Goal: Information Seeking & Learning: Learn about a topic

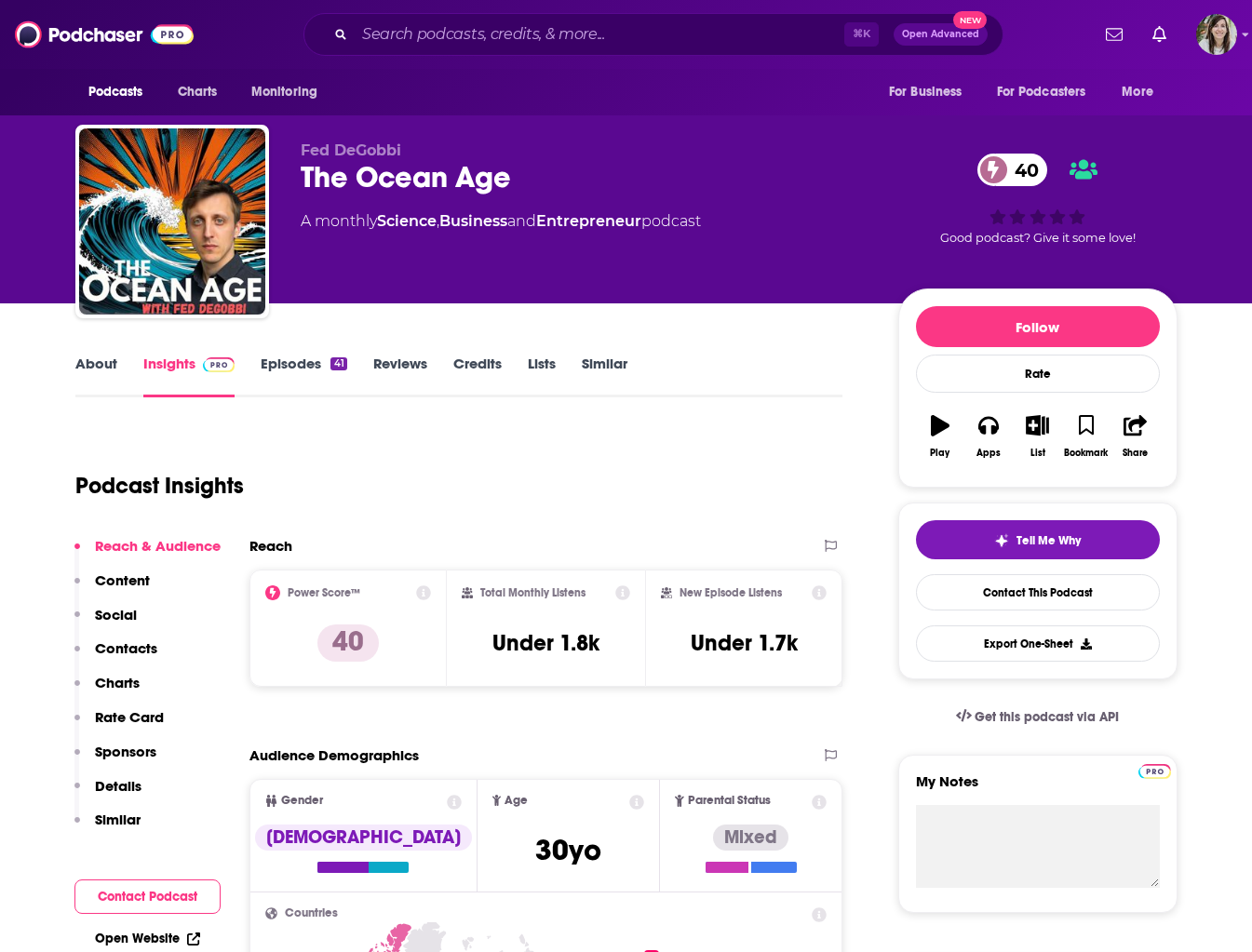
click at [277, 374] on link "Episodes 41" at bounding box center [304, 375] width 86 height 43
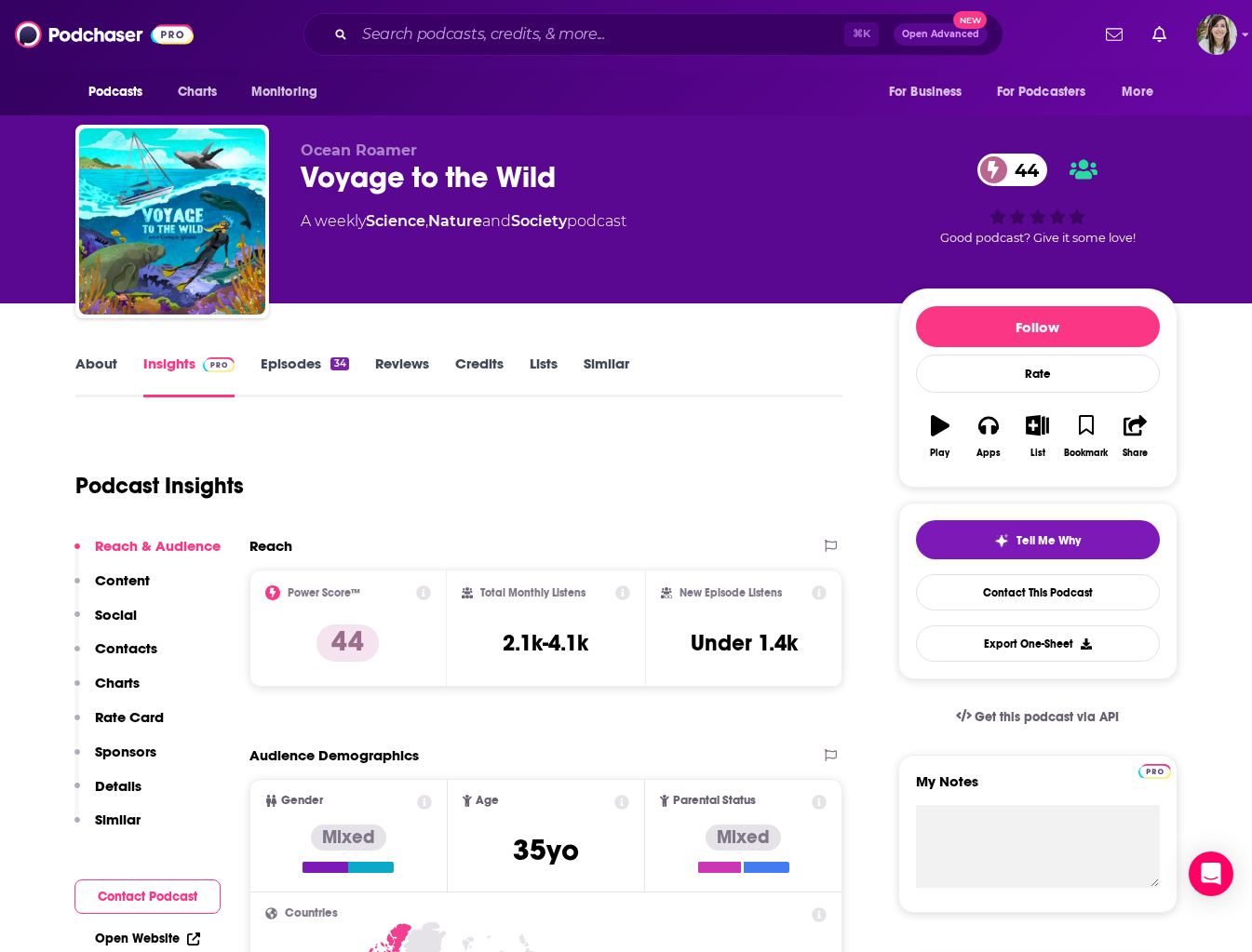
click at [285, 364] on link "Episodes 34" at bounding box center [305, 375] width 88 height 43
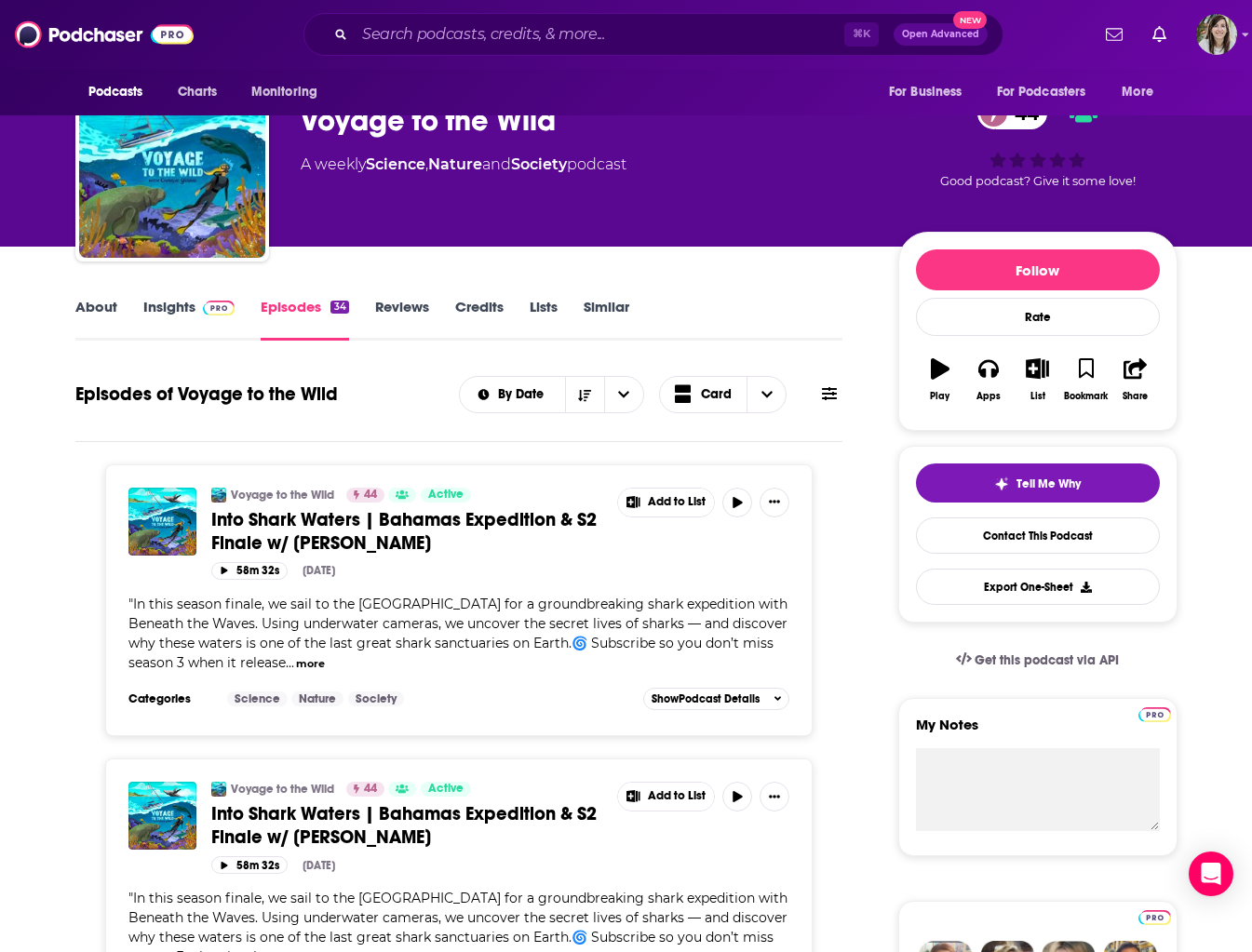
scroll to position [91, 0]
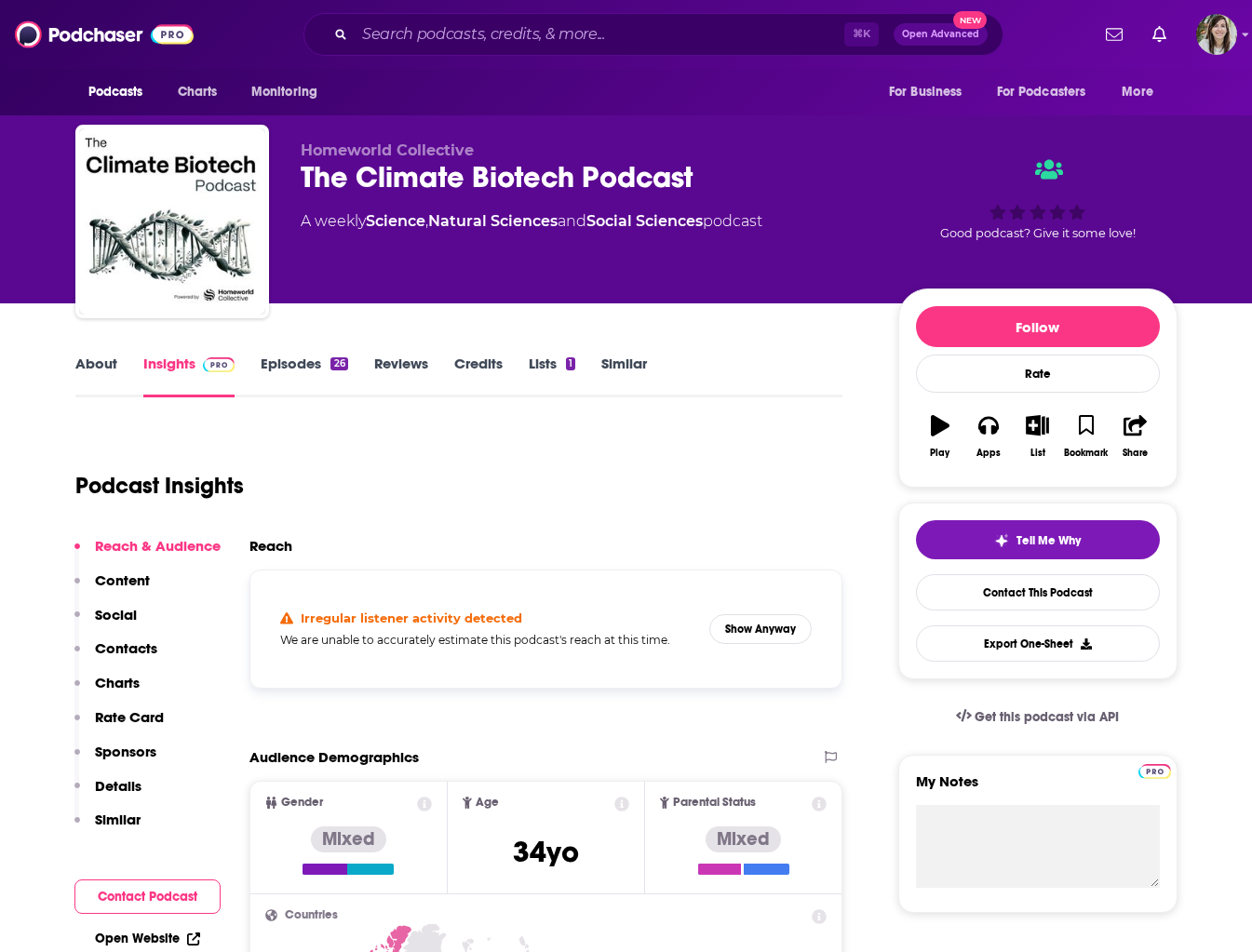
click at [292, 358] on link "Episodes 26" at bounding box center [304, 375] width 87 height 43
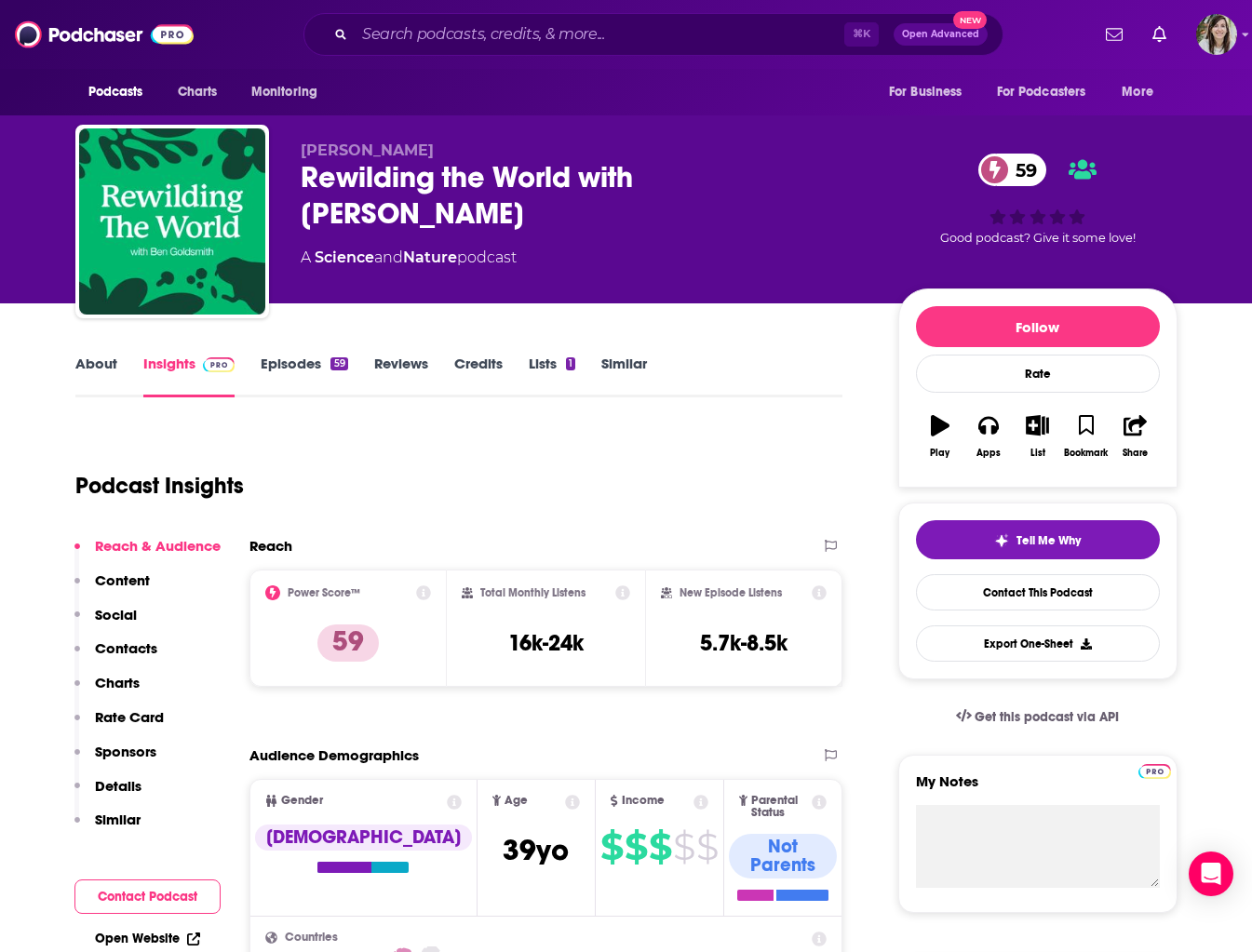
click at [283, 365] on link "Episodes 59" at bounding box center [304, 375] width 87 height 43
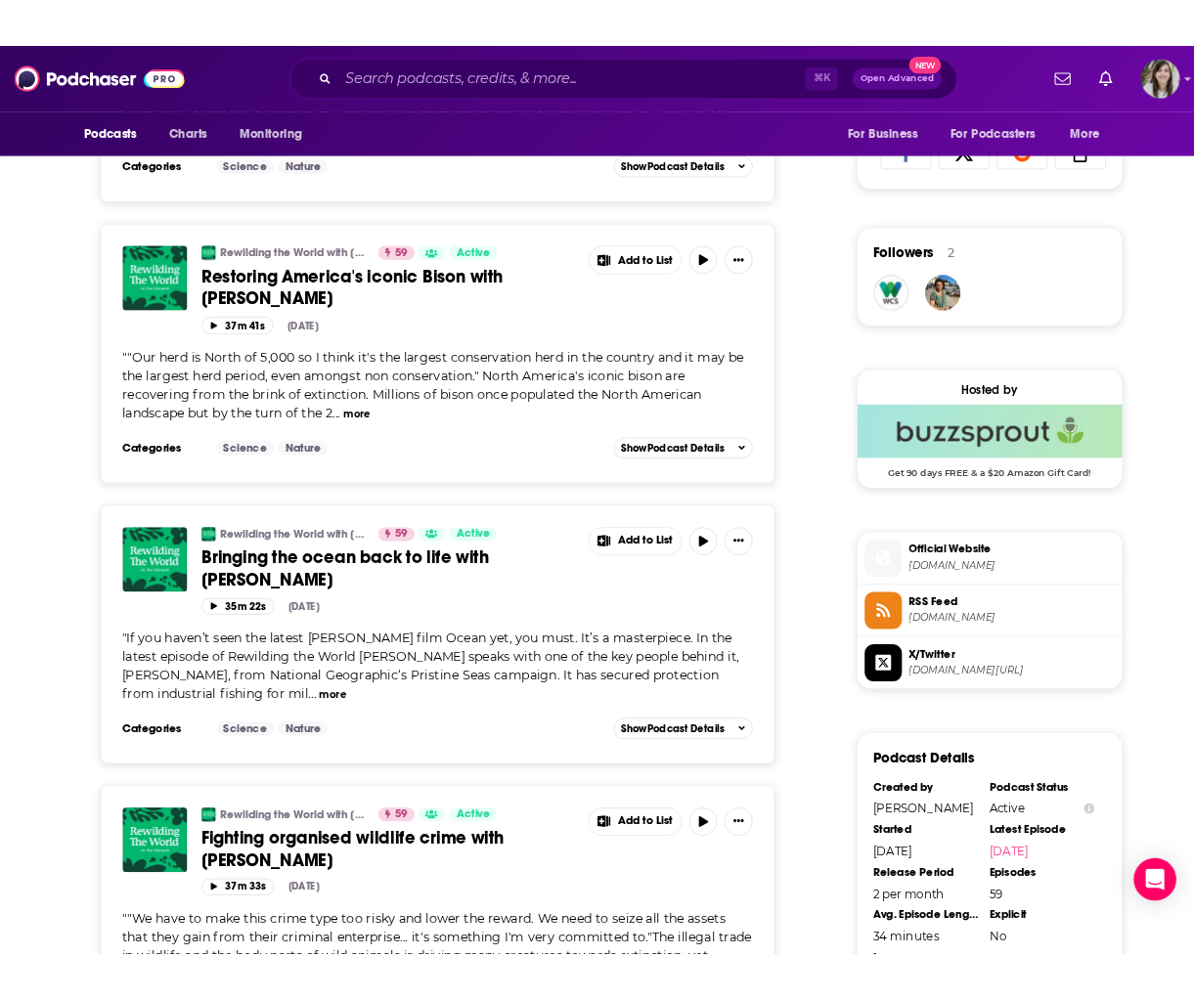
scroll to position [1381, 0]
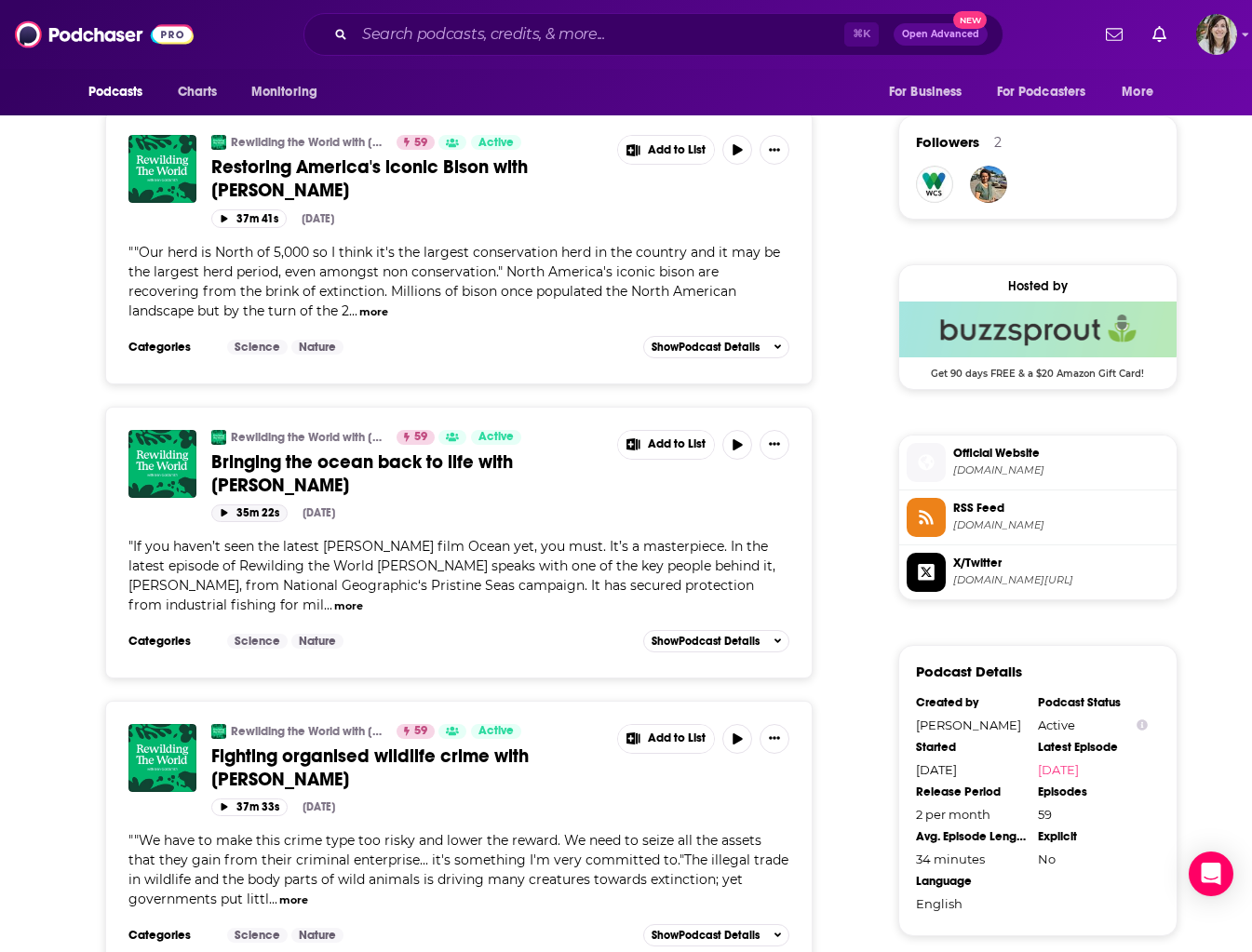
click at [224, 509] on icon "button" at bounding box center [225, 513] width 10 height 8
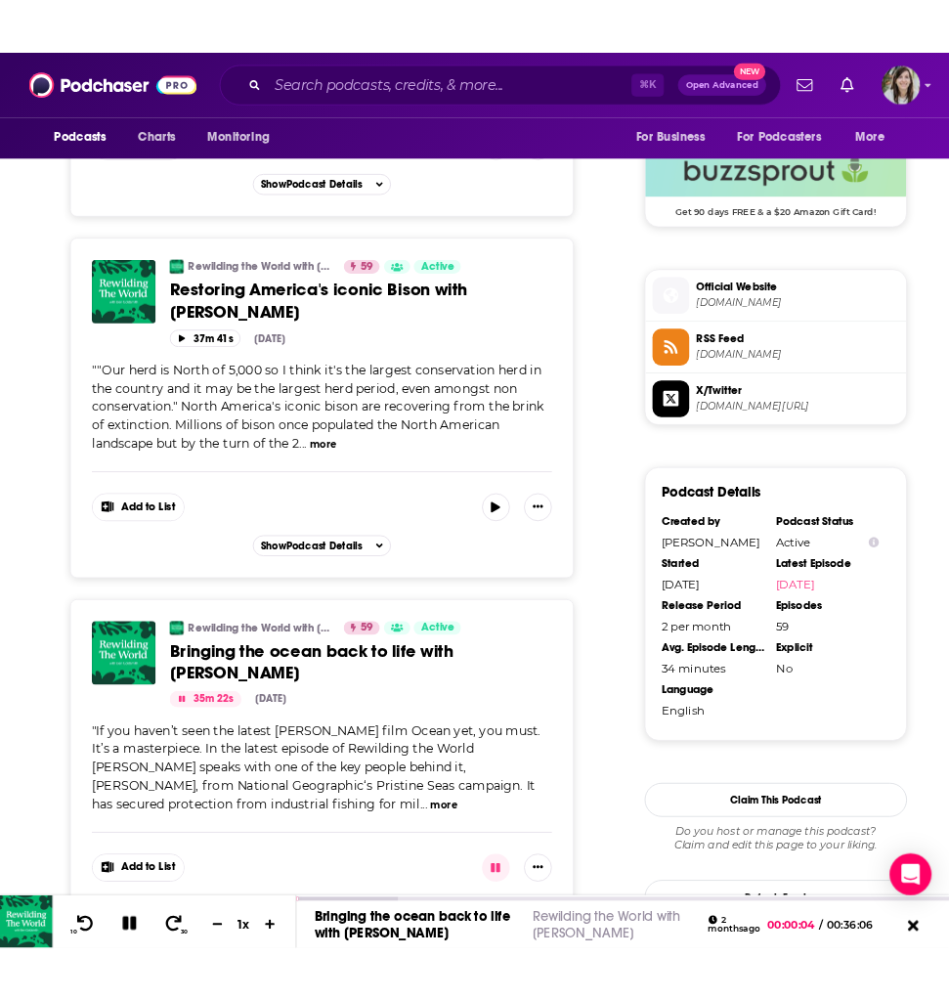
scroll to position [1620, 0]
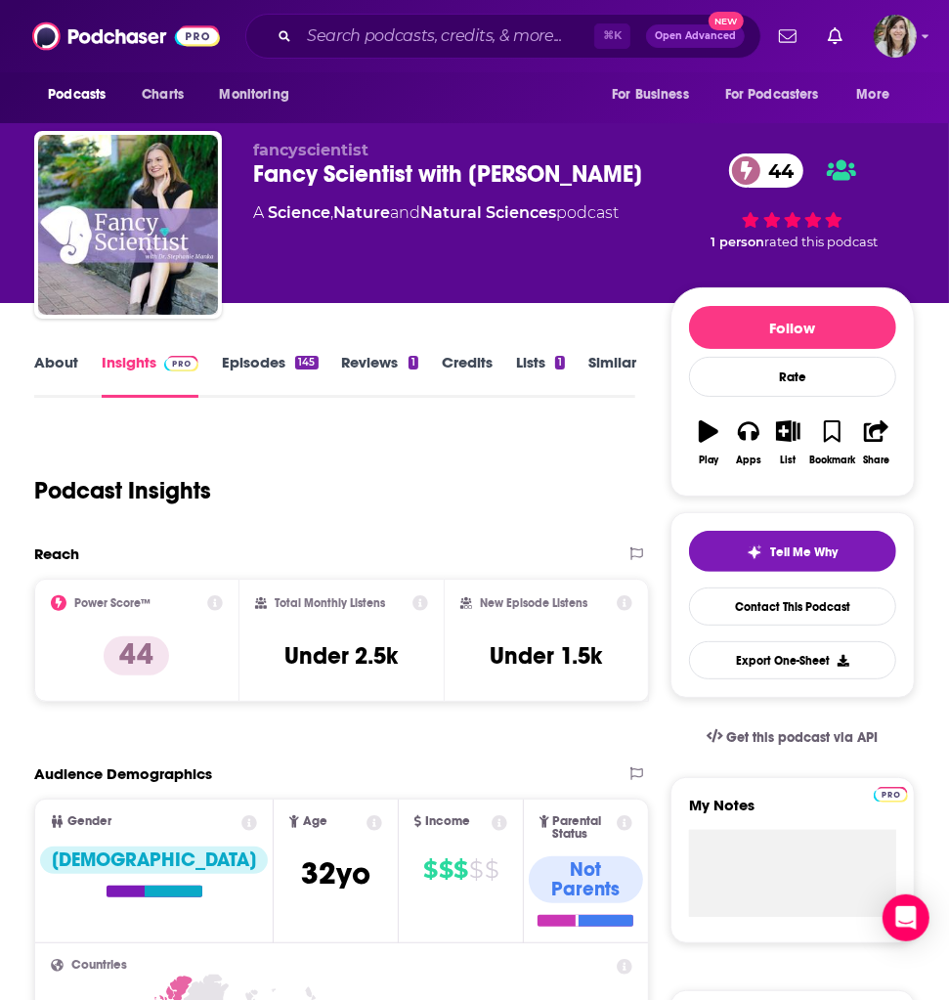
click at [52, 359] on link "About" at bounding box center [56, 375] width 44 height 45
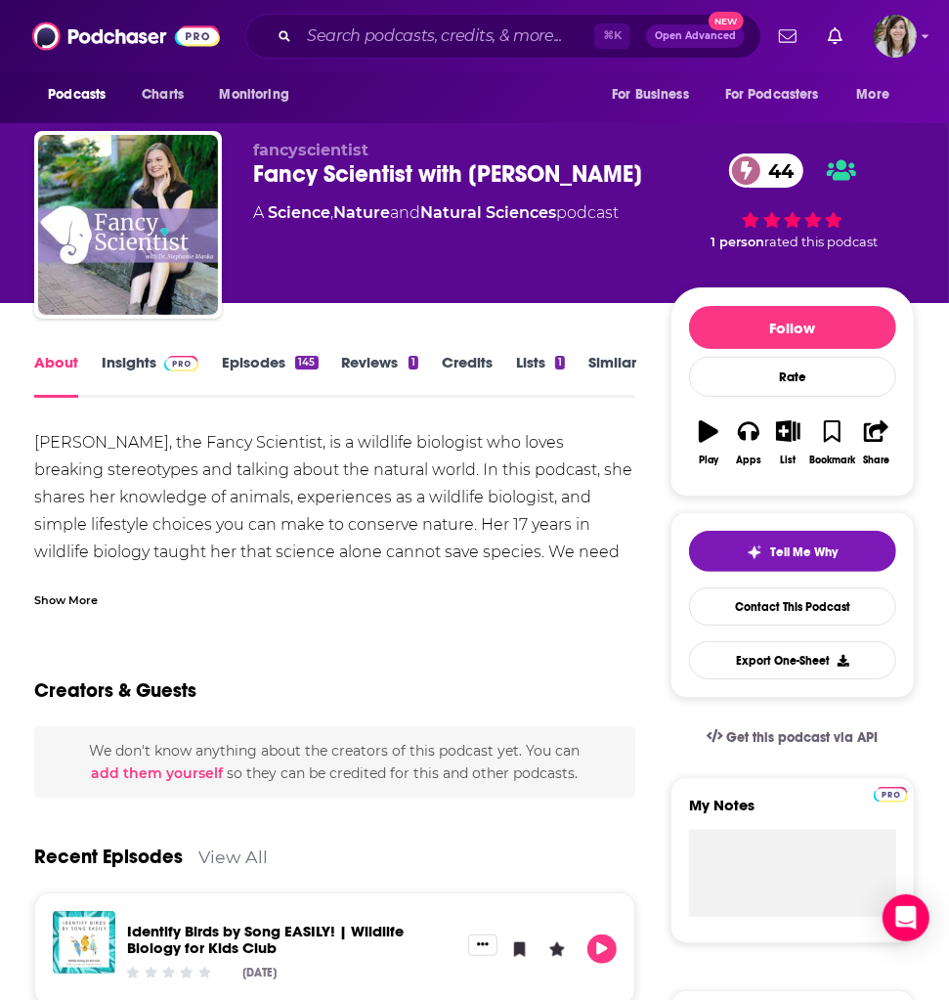
click at [257, 360] on link "Episodes 145" at bounding box center [270, 375] width 96 height 45
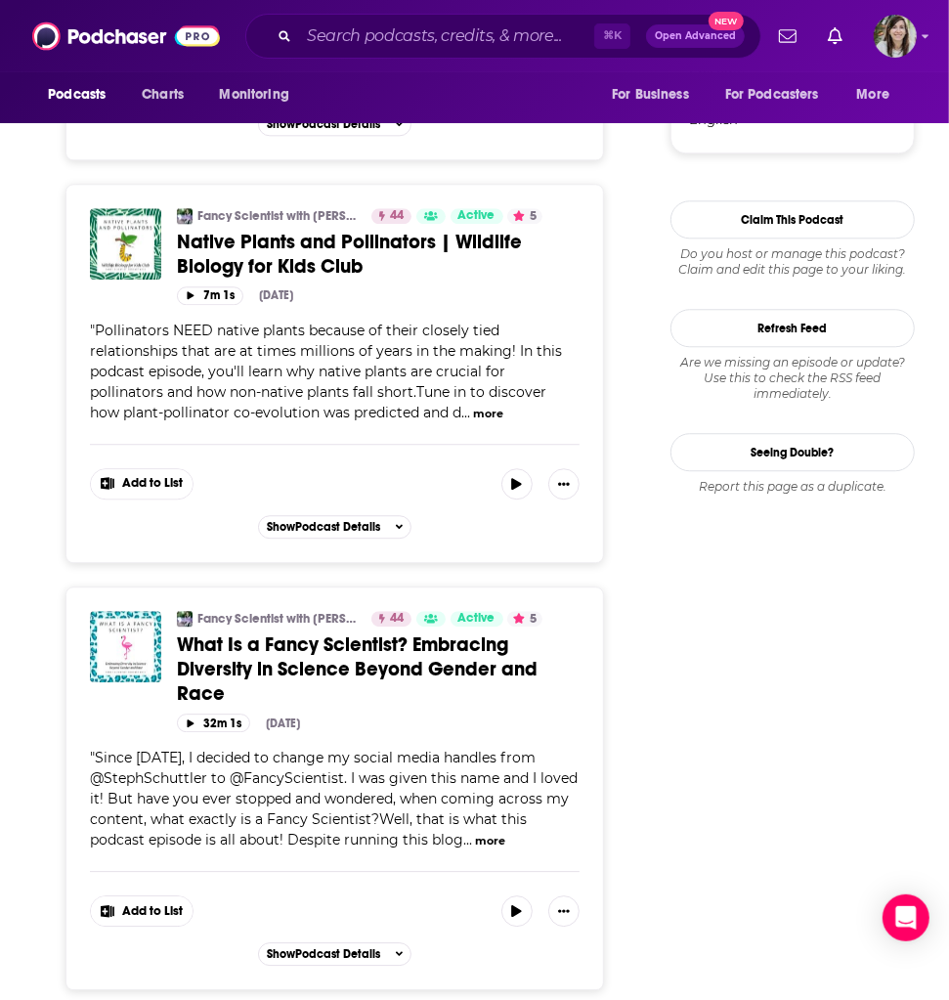
scroll to position [2552, 0]
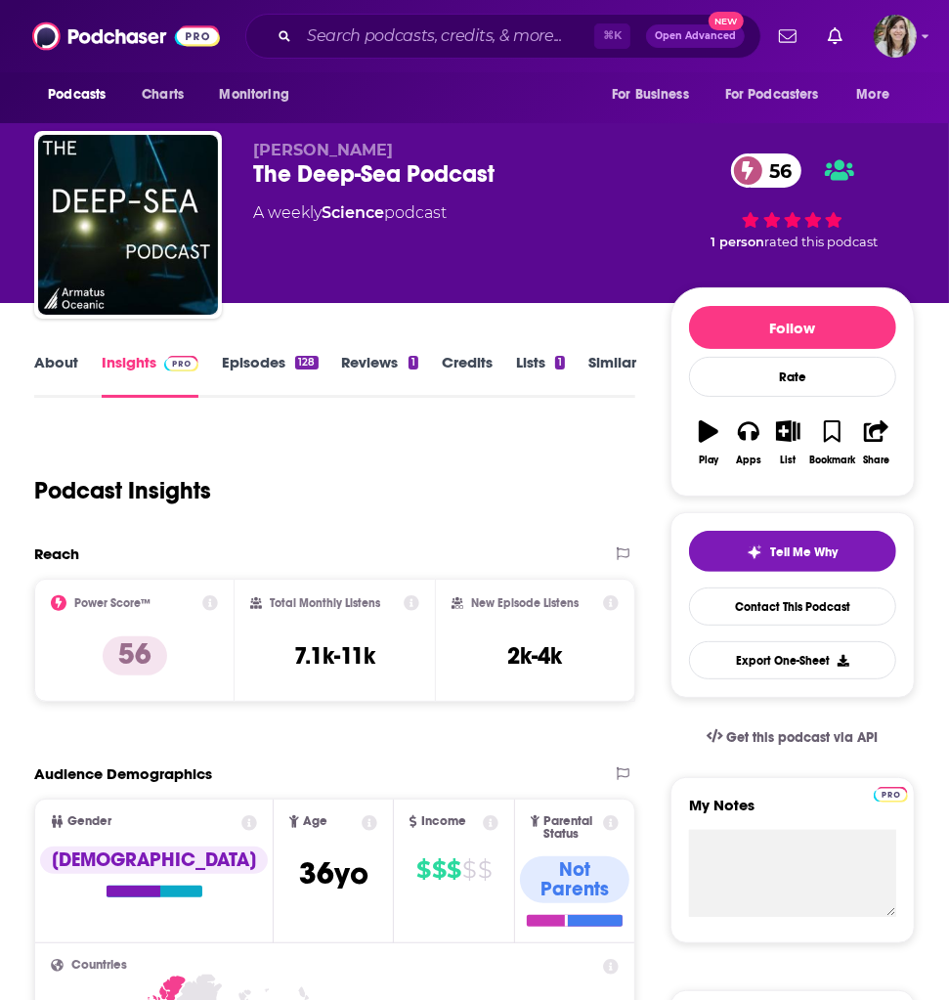
click at [251, 510] on div "Podcast Insights" at bounding box center [327, 479] width 586 height 100
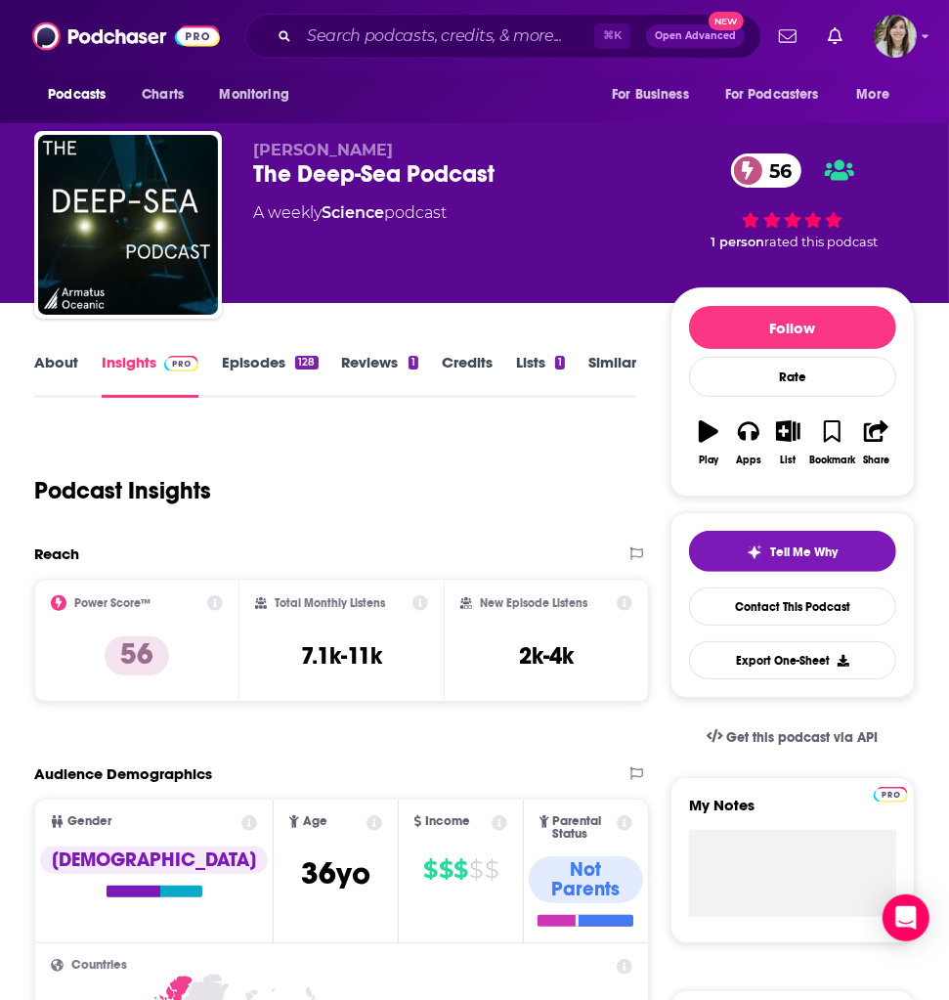
click at [404, 480] on div "Podcast Insights" at bounding box center [327, 479] width 586 height 100
click at [63, 369] on link "About" at bounding box center [56, 375] width 44 height 45
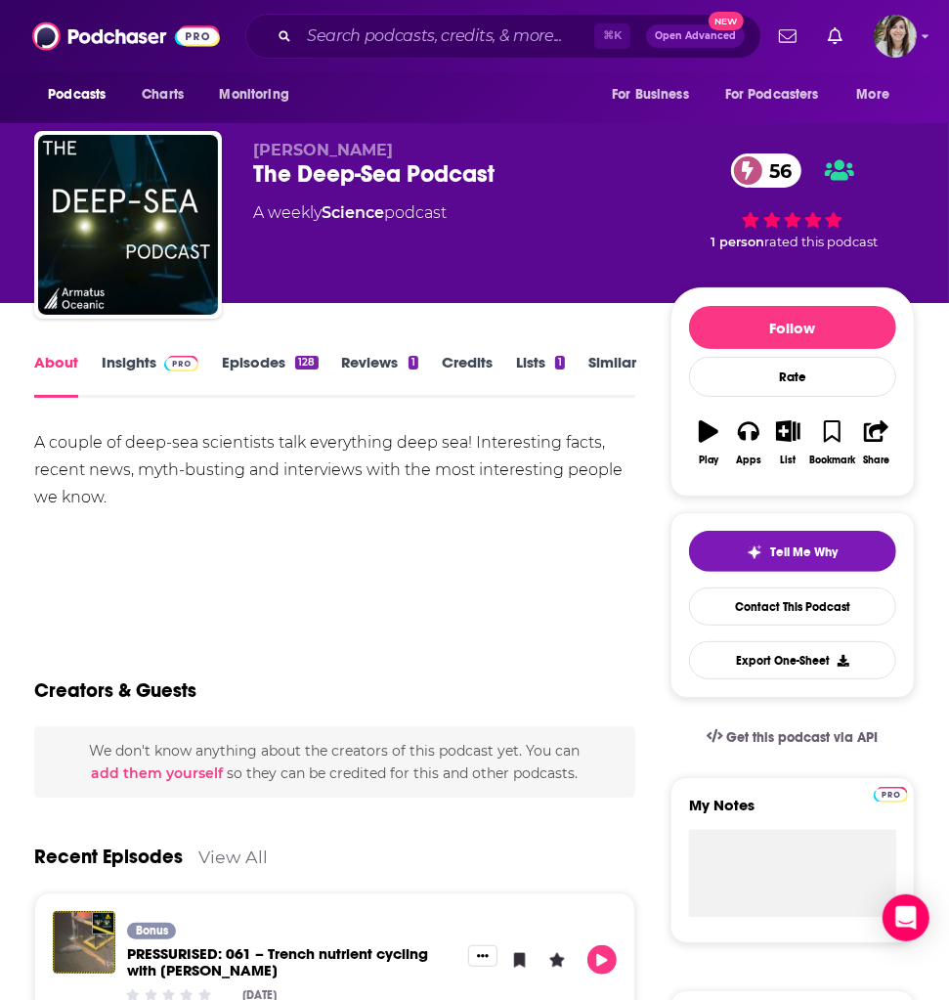
click at [241, 368] on link "Episodes 128" at bounding box center [270, 375] width 96 height 45
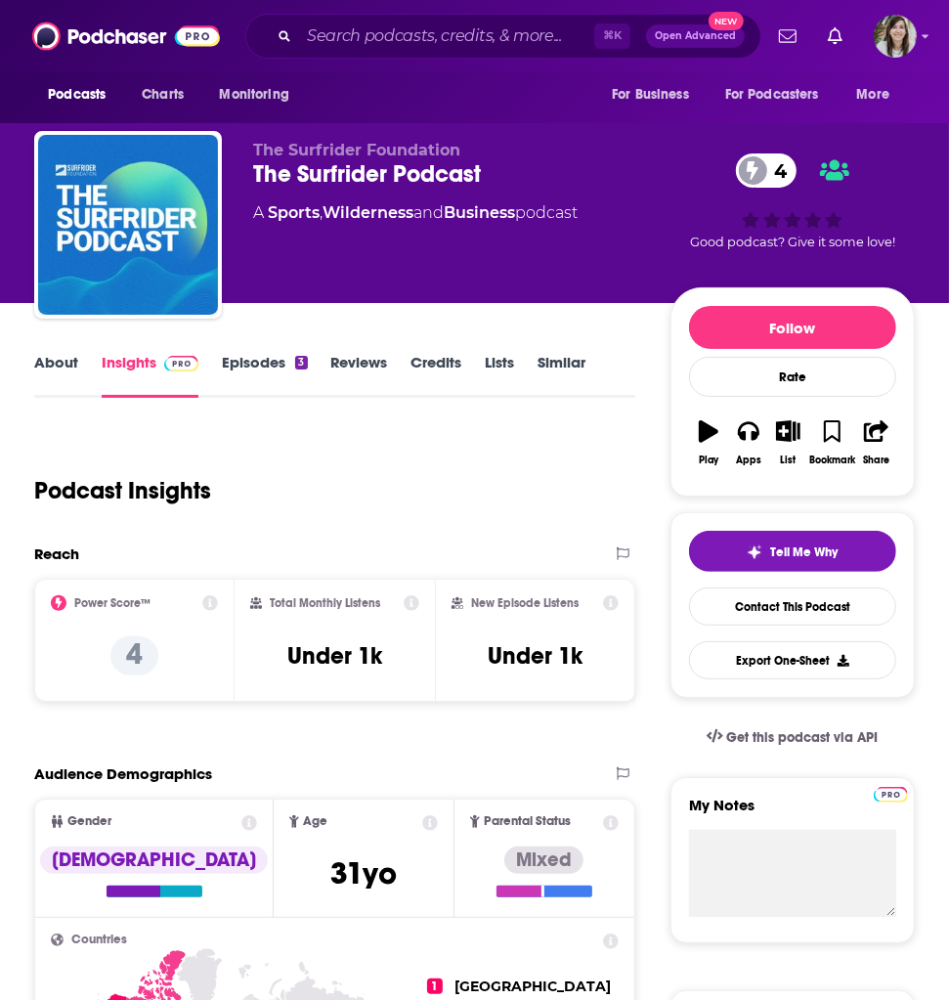
click at [61, 361] on link "About" at bounding box center [56, 375] width 44 height 45
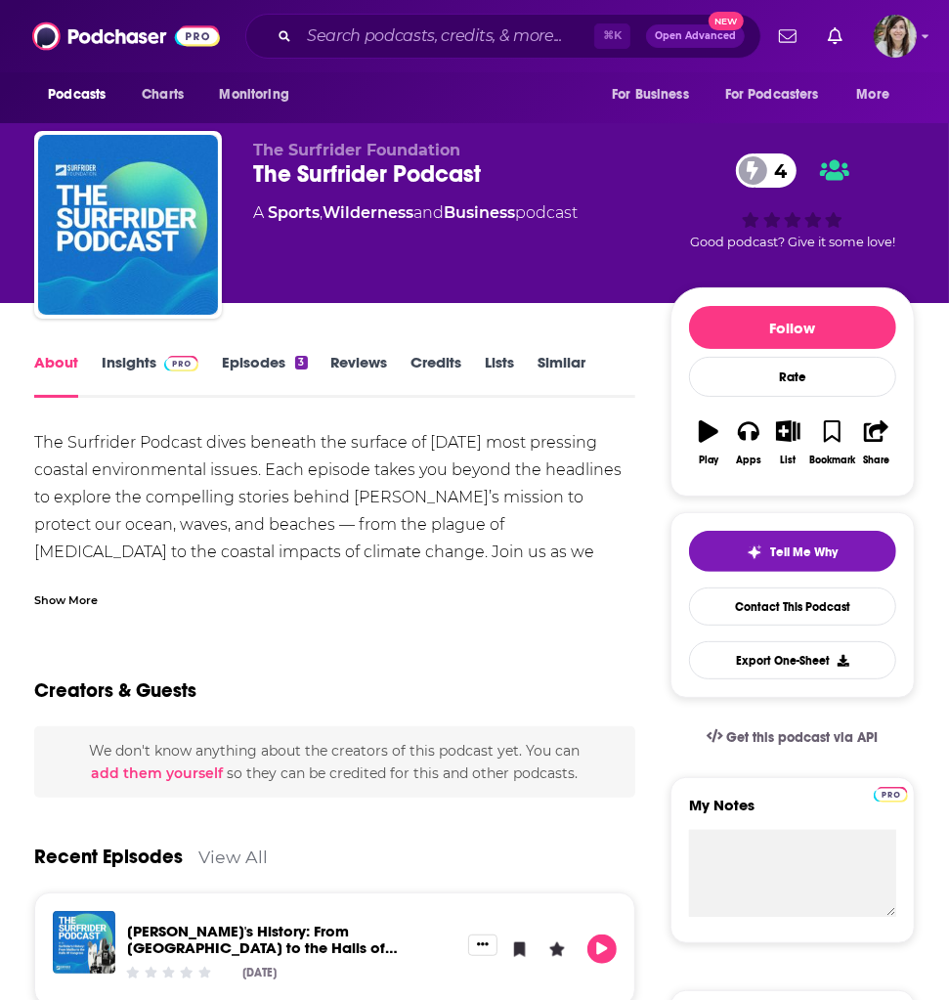
click at [248, 361] on link "Episodes 3" at bounding box center [264, 375] width 85 height 45
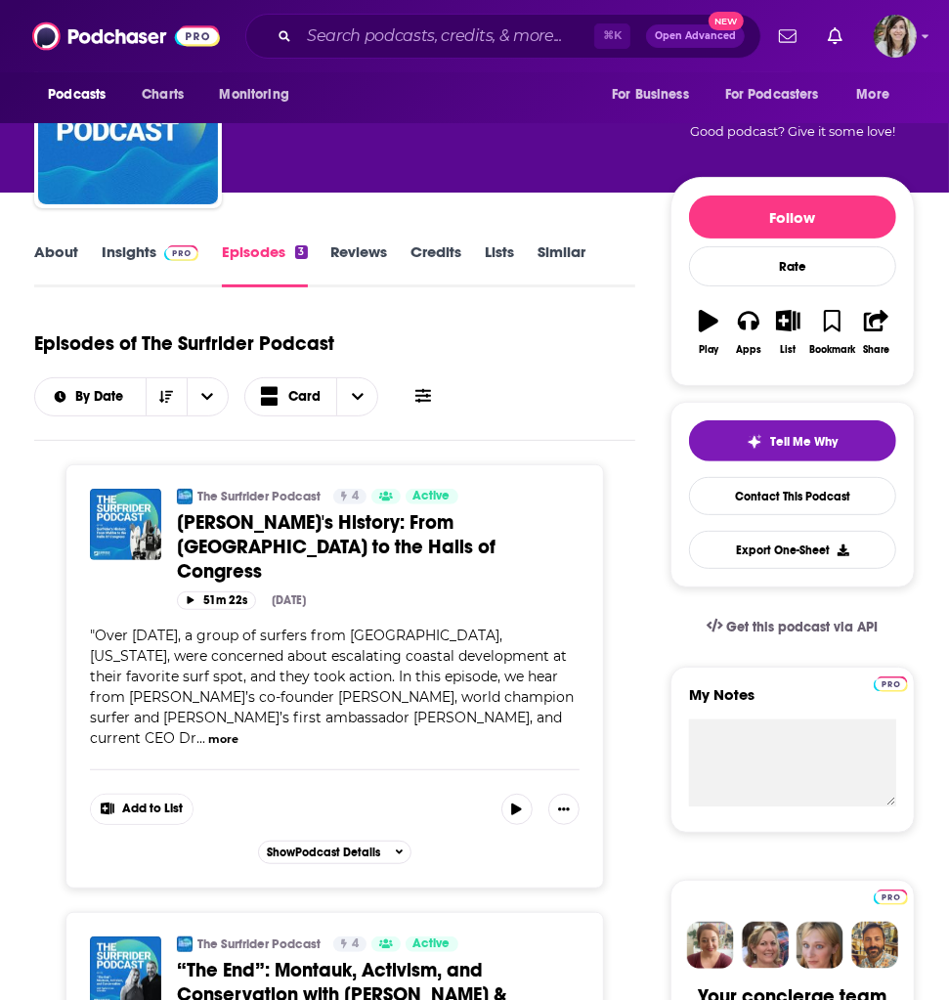
scroll to position [103, 0]
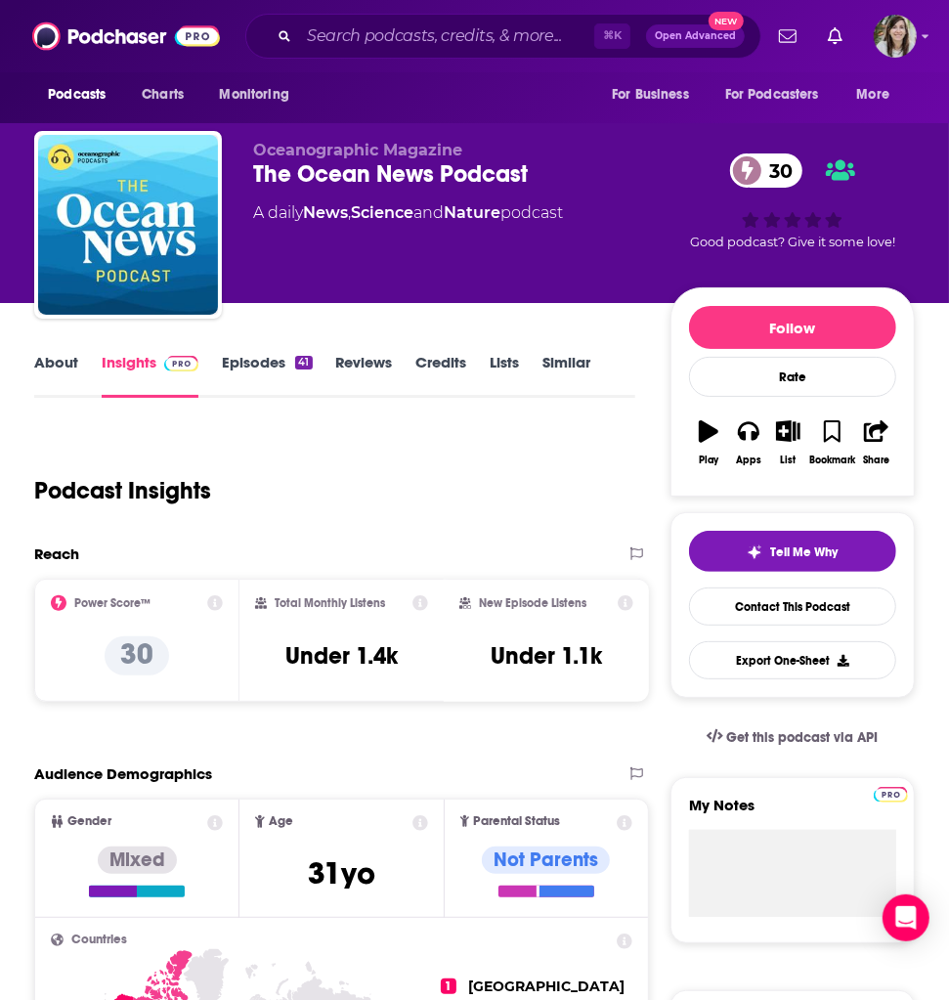
click at [63, 368] on link "About" at bounding box center [56, 375] width 44 height 45
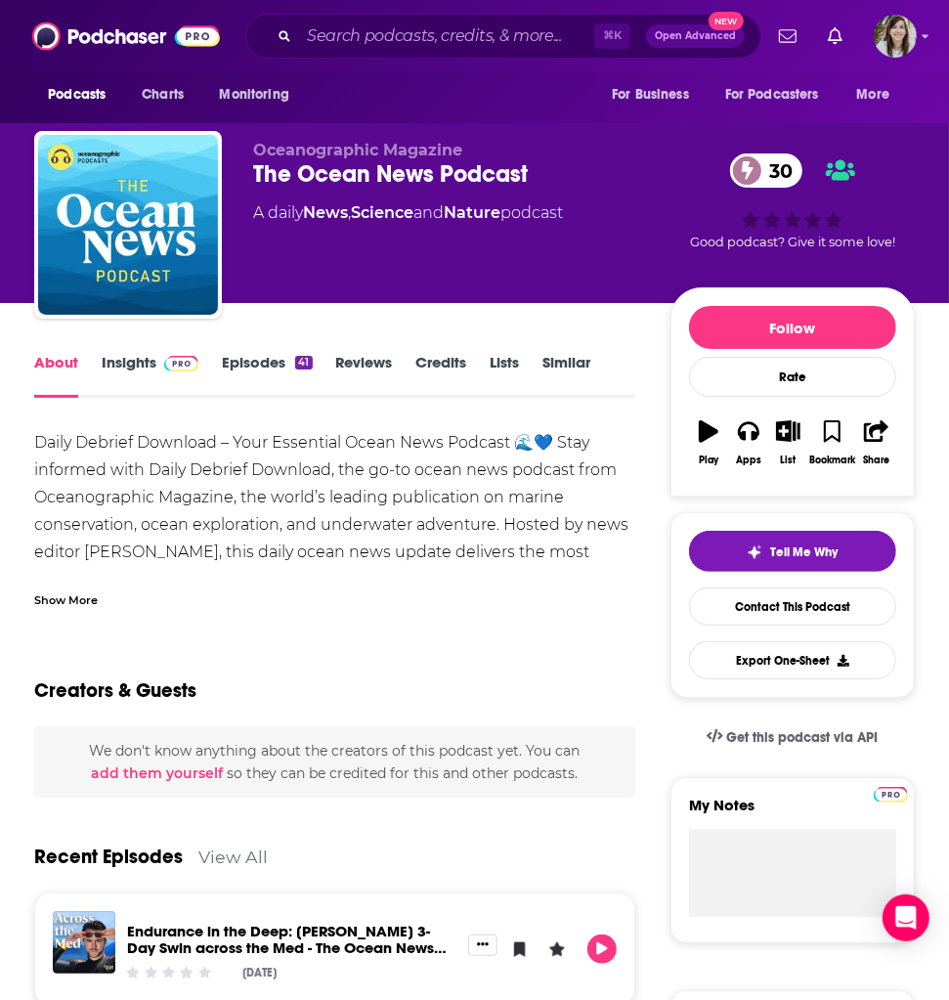
click at [241, 364] on link "Episodes 41" at bounding box center [267, 375] width 90 height 45
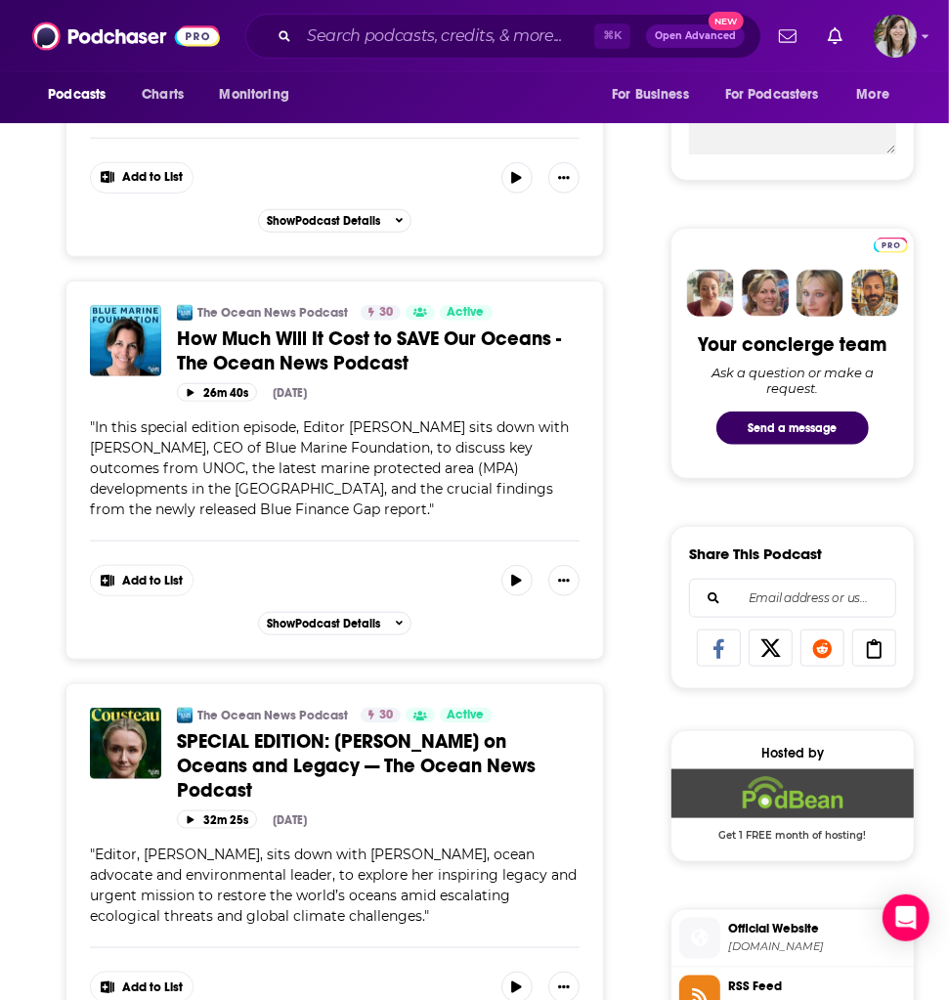
scroll to position [763, 0]
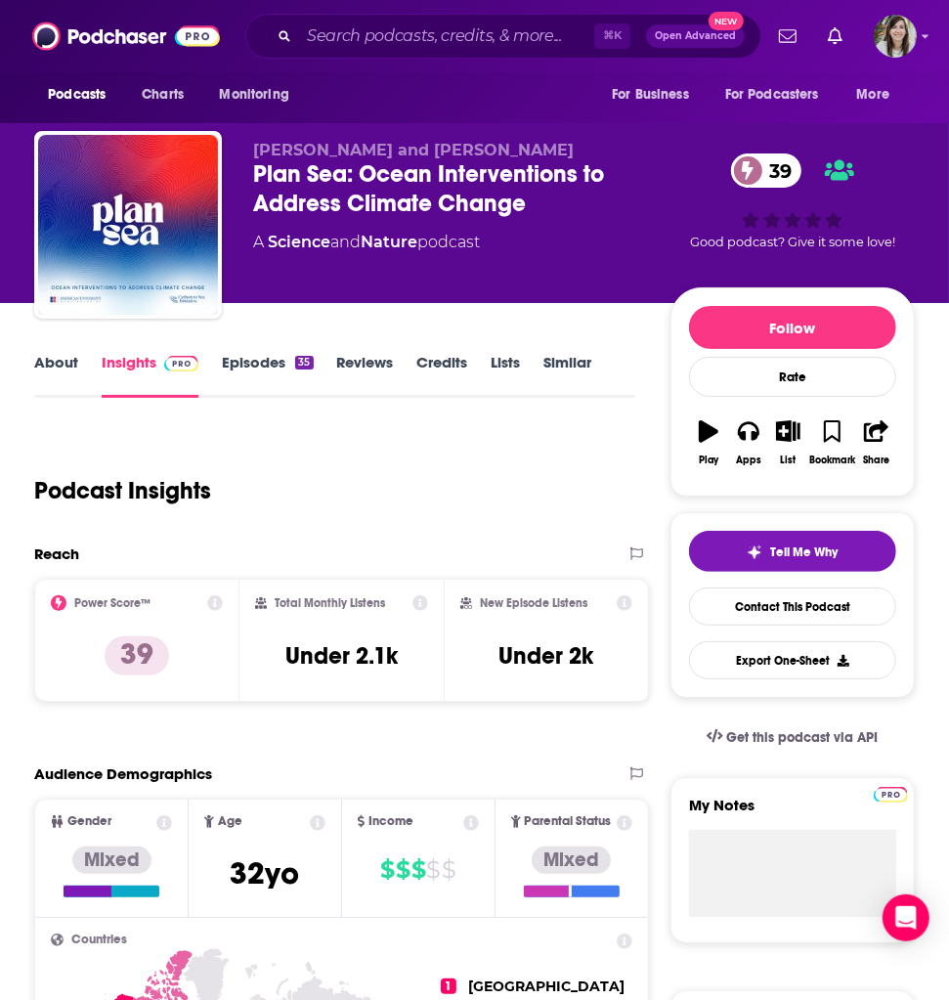
click at [60, 367] on link "About" at bounding box center [56, 375] width 44 height 45
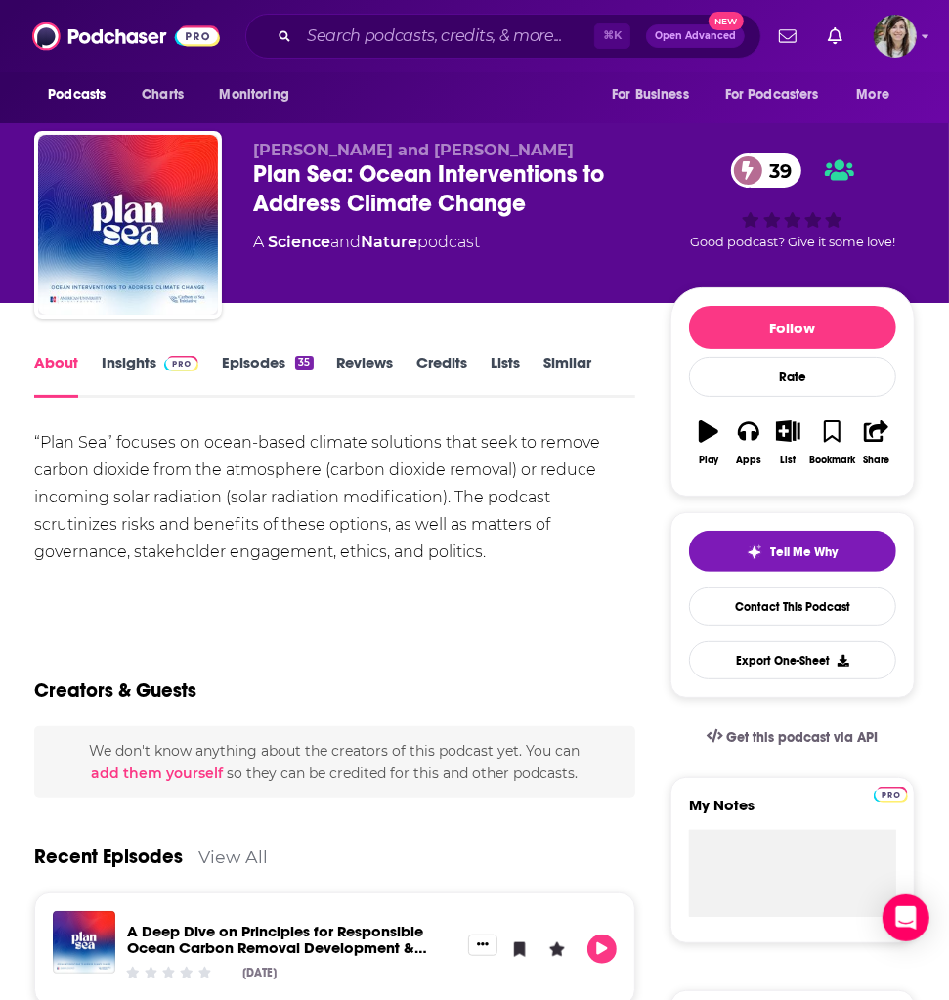
click at [255, 362] on link "Episodes 35" at bounding box center [267, 375] width 91 height 45
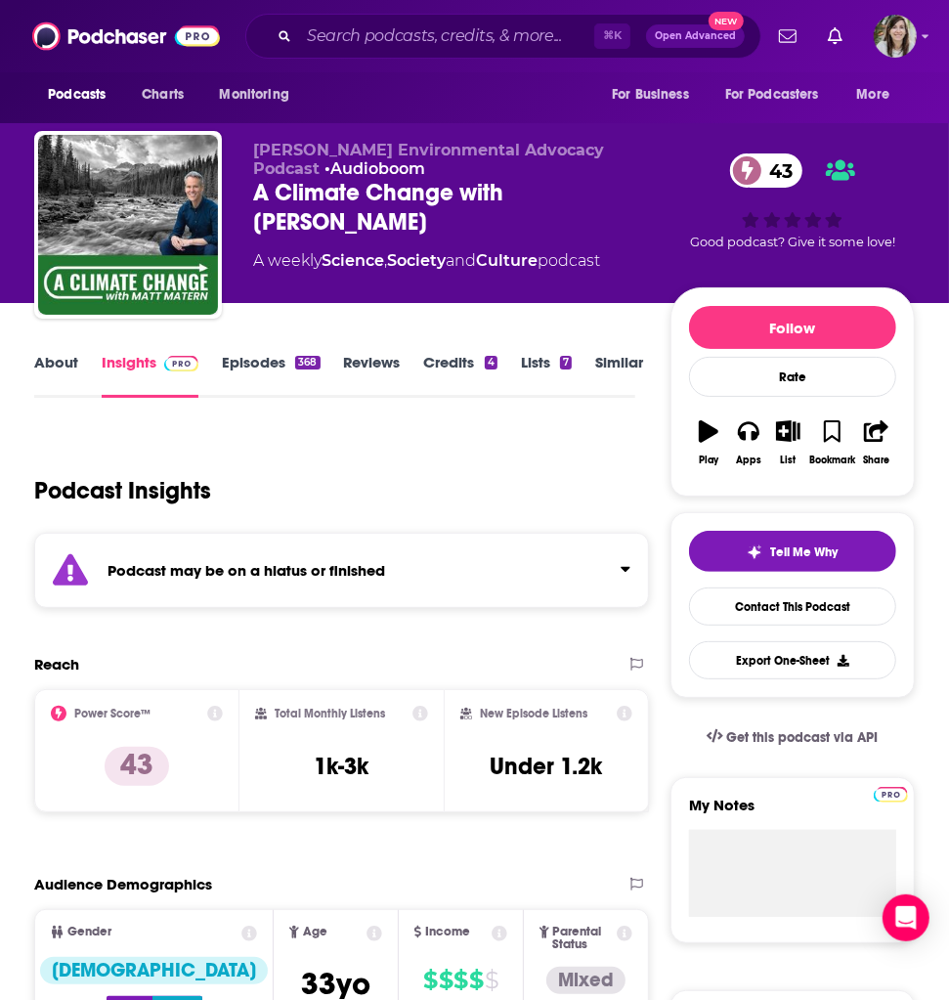
click at [263, 363] on link "Episodes 368" at bounding box center [271, 375] width 98 height 45
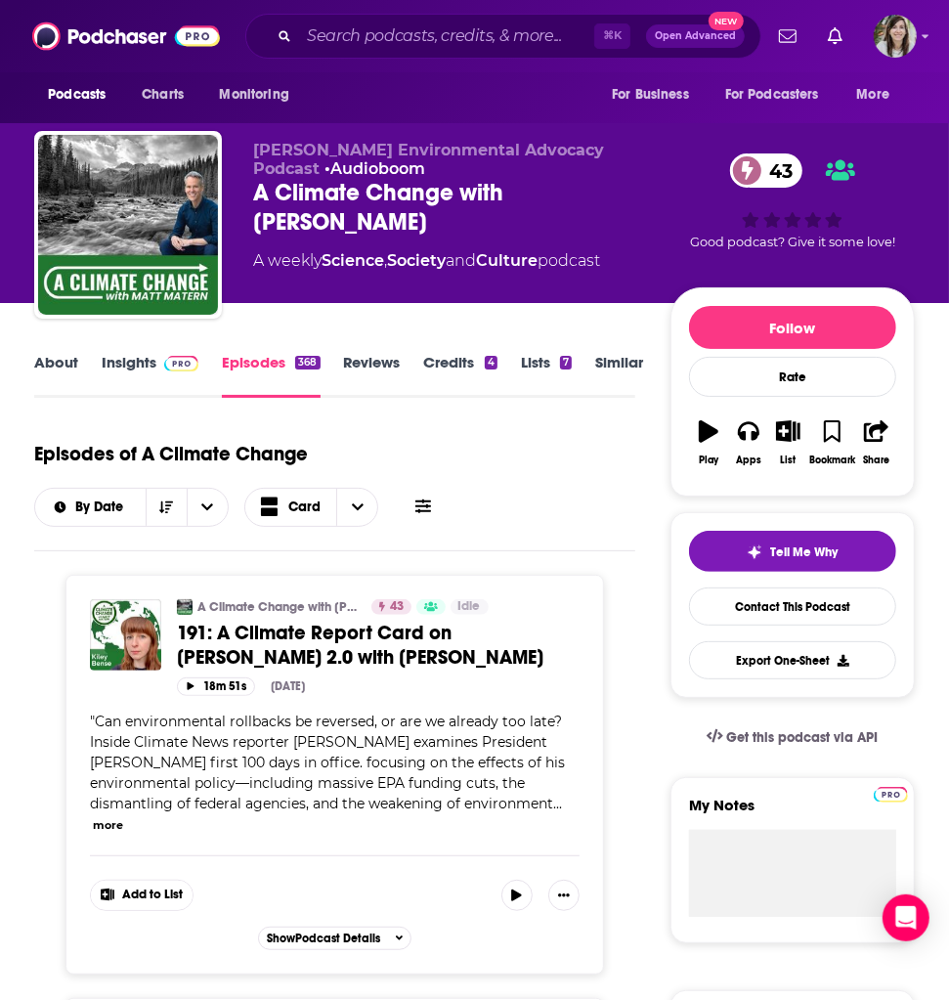
click at [122, 370] on link "Insights" at bounding box center [150, 375] width 97 height 45
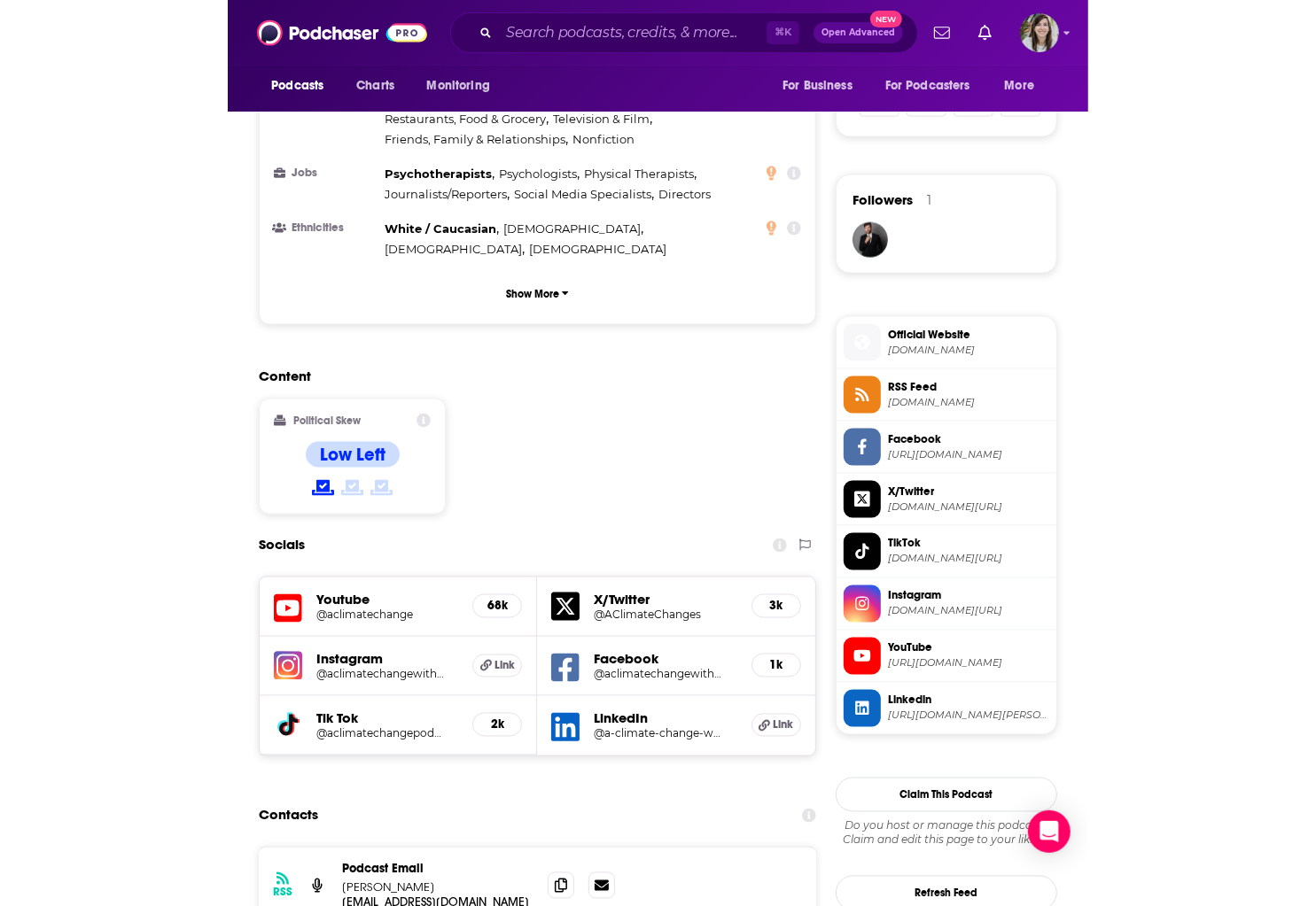
scroll to position [1201, 0]
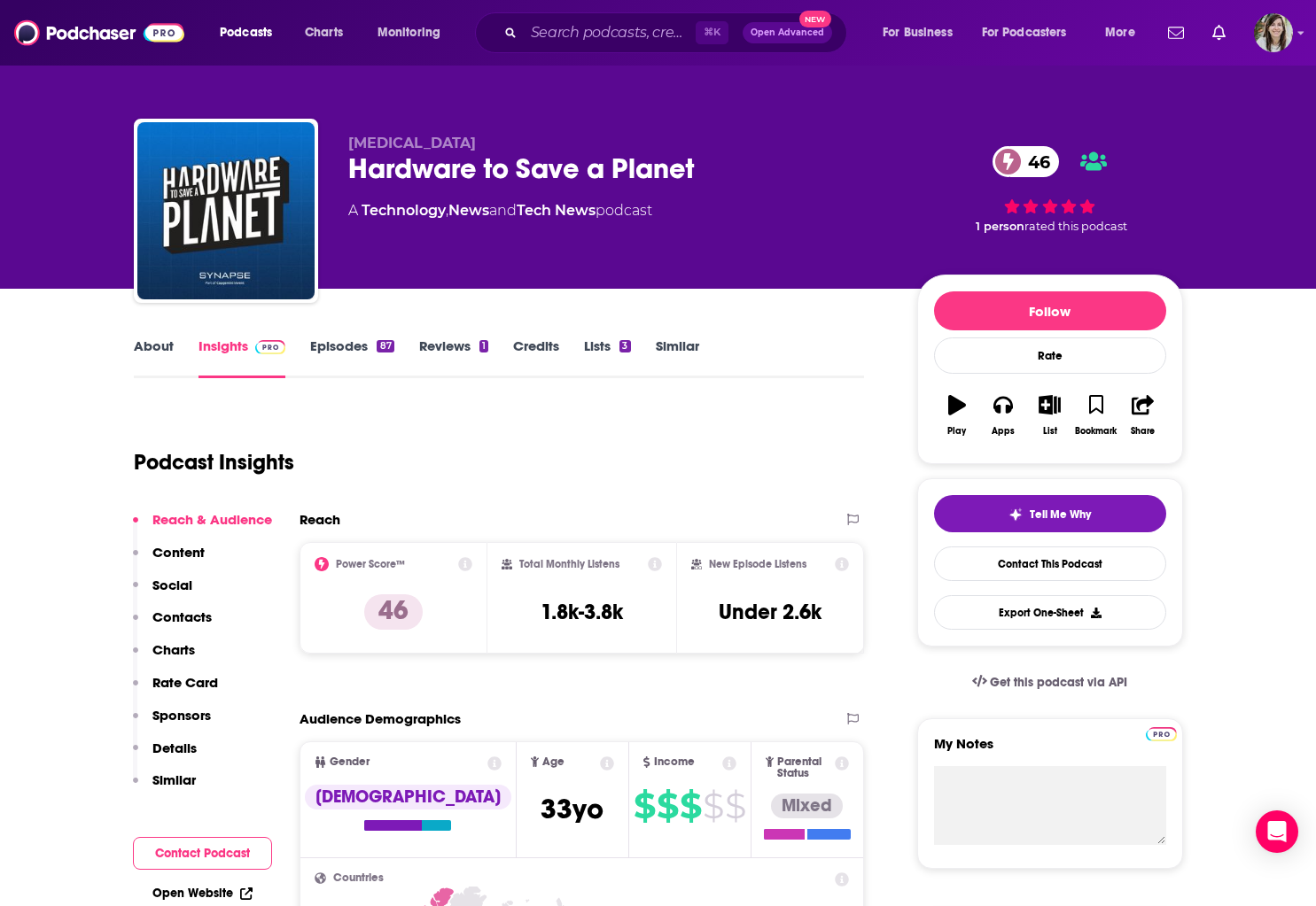
click at [138, 348] on link "About" at bounding box center [154, 357] width 40 height 41
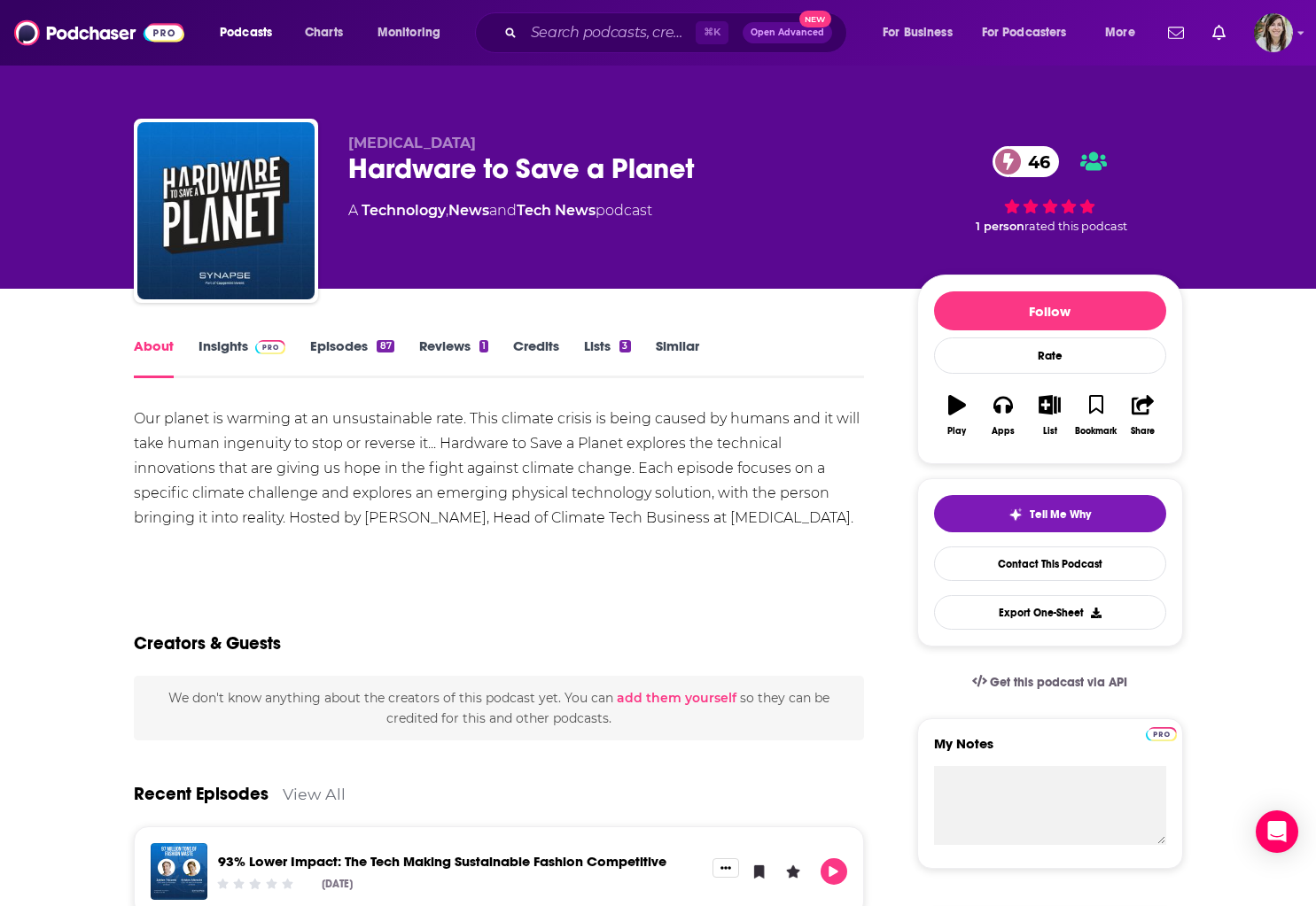
click at [344, 355] on link "Episodes 87" at bounding box center [352, 357] width 83 height 41
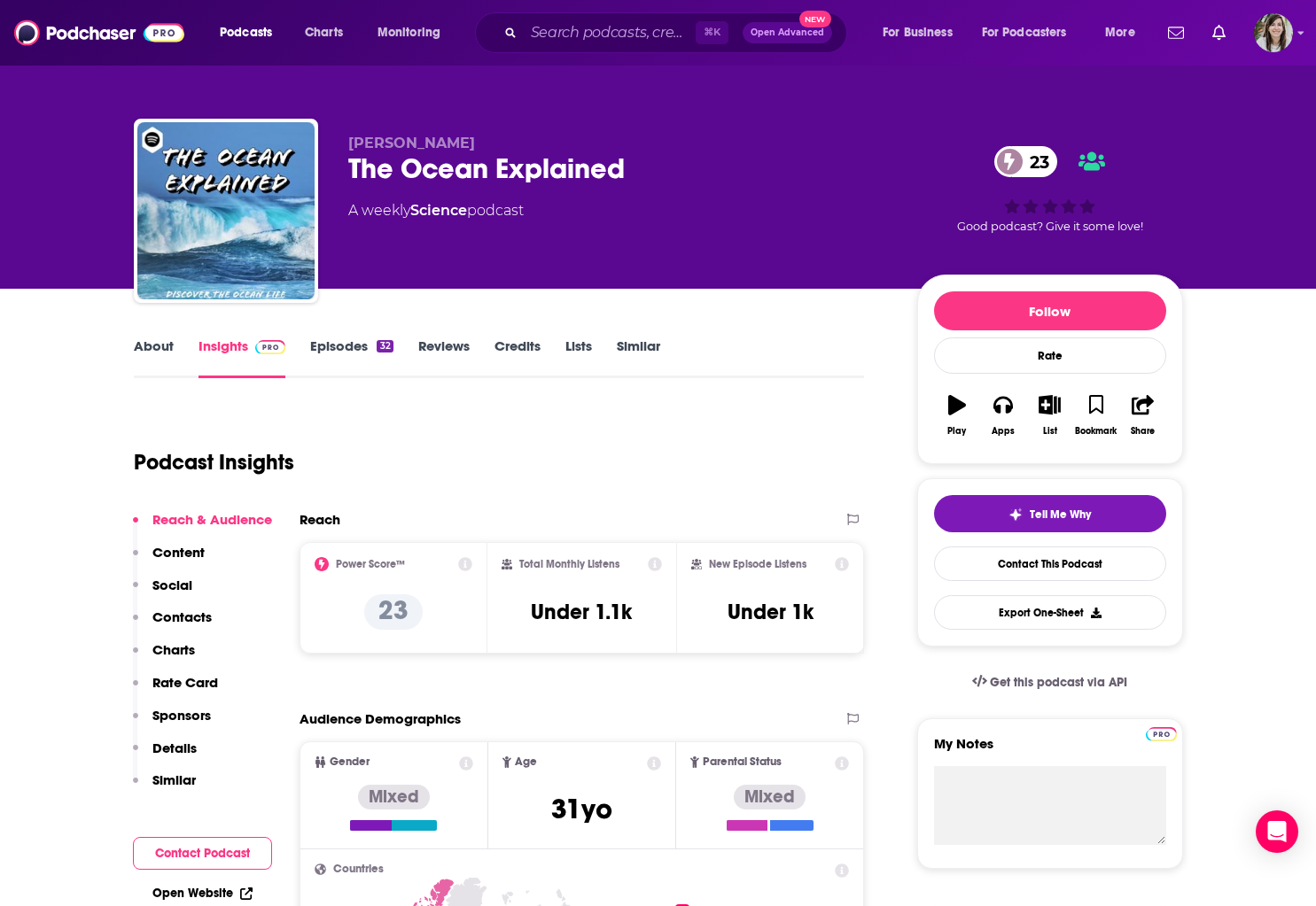
click at [143, 341] on link "About" at bounding box center [154, 357] width 40 height 41
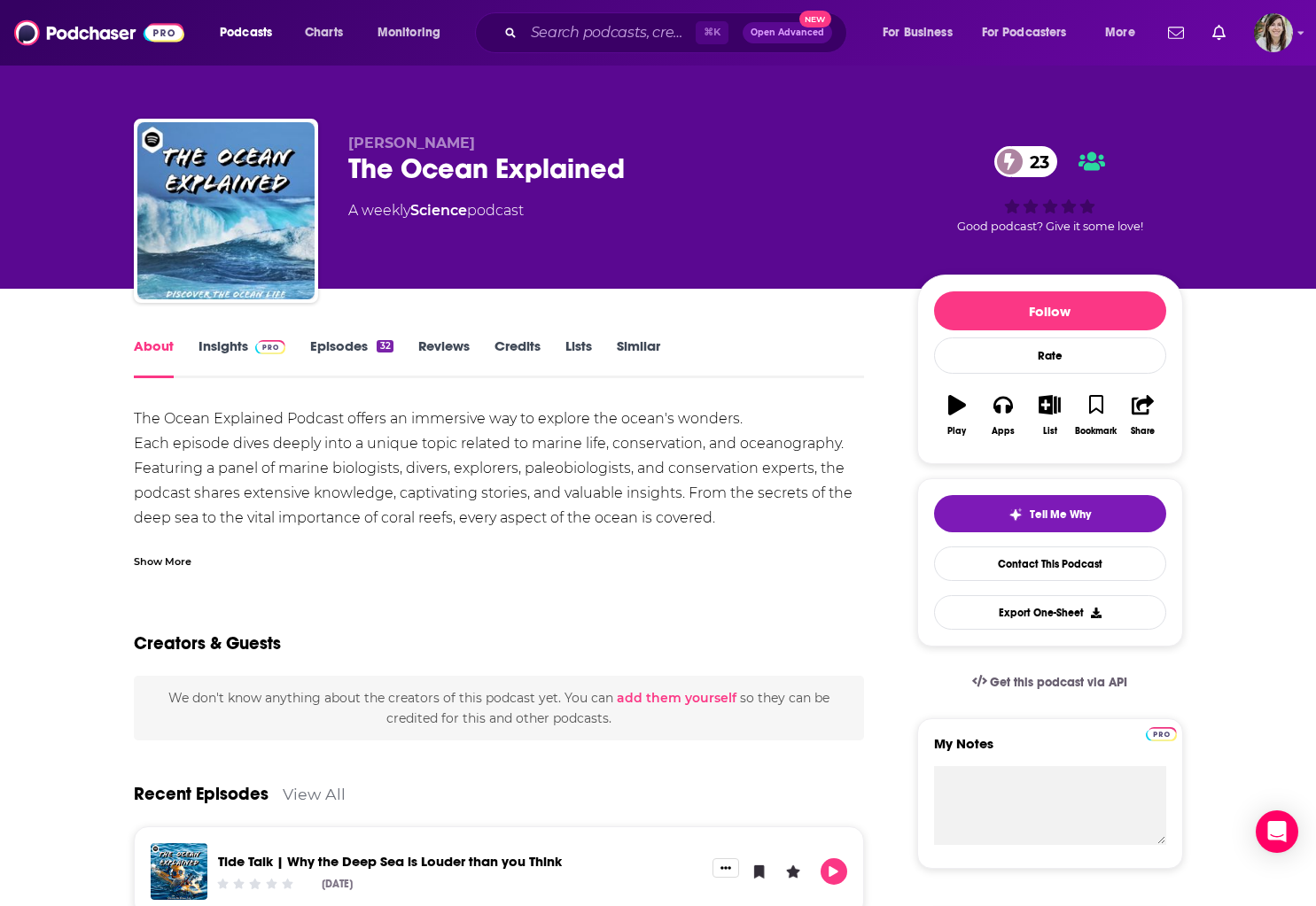
click at [168, 556] on div "Show More" at bounding box center [163, 560] width 58 height 17
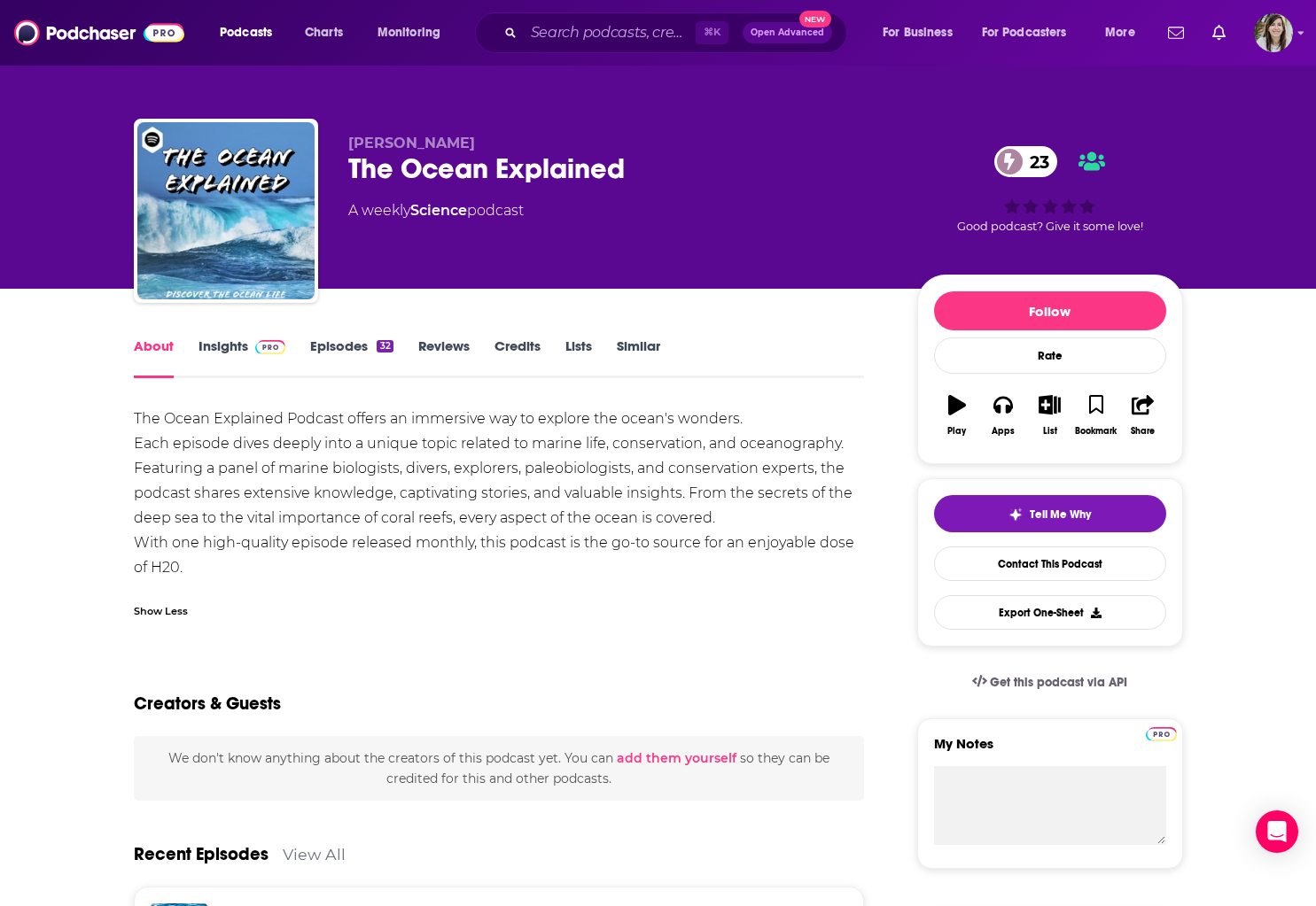
click at [216, 346] on link "Insights" at bounding box center [242, 357] width 88 height 41
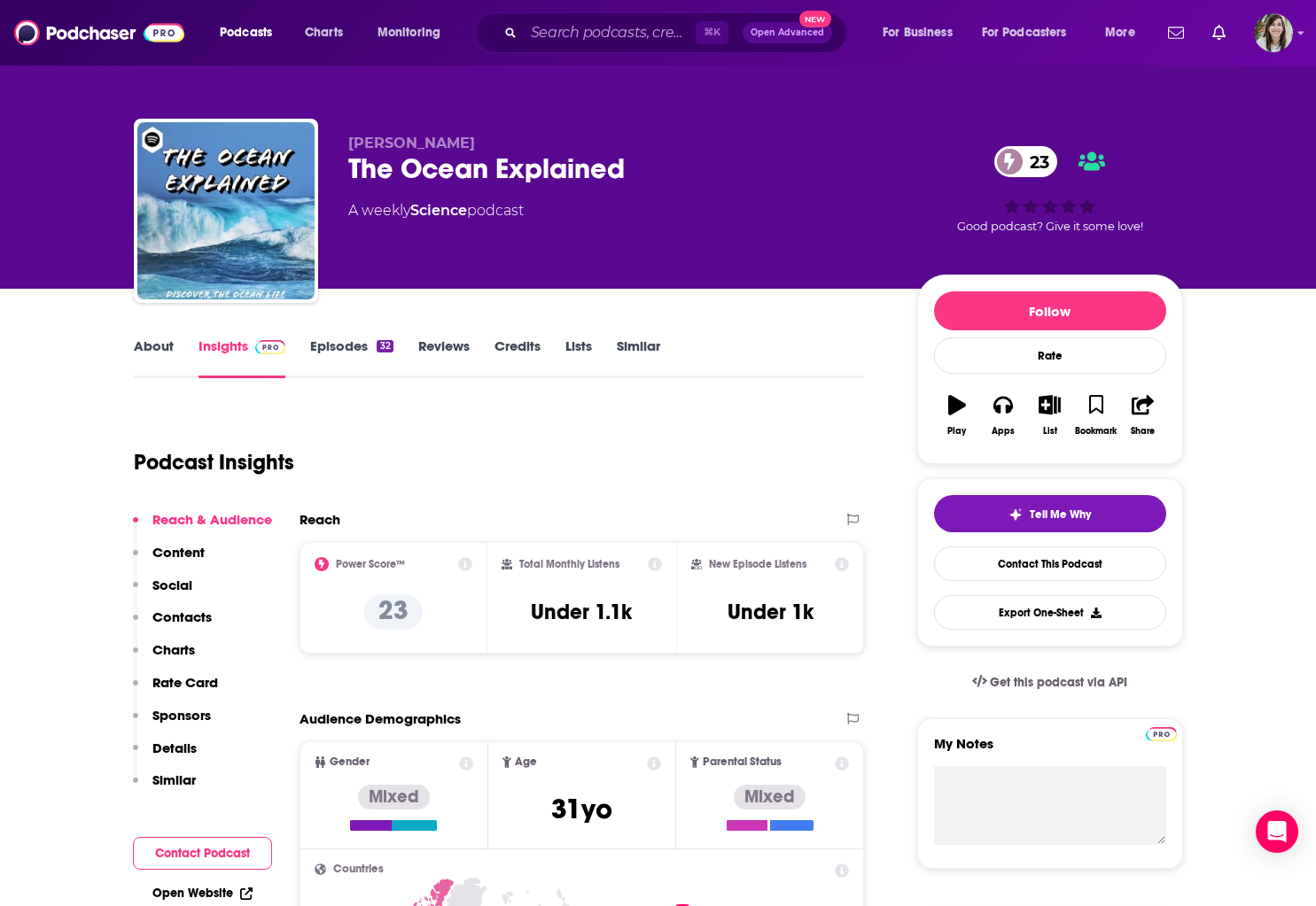
click at [357, 345] on link "Episodes 32" at bounding box center [351, 357] width 82 height 41
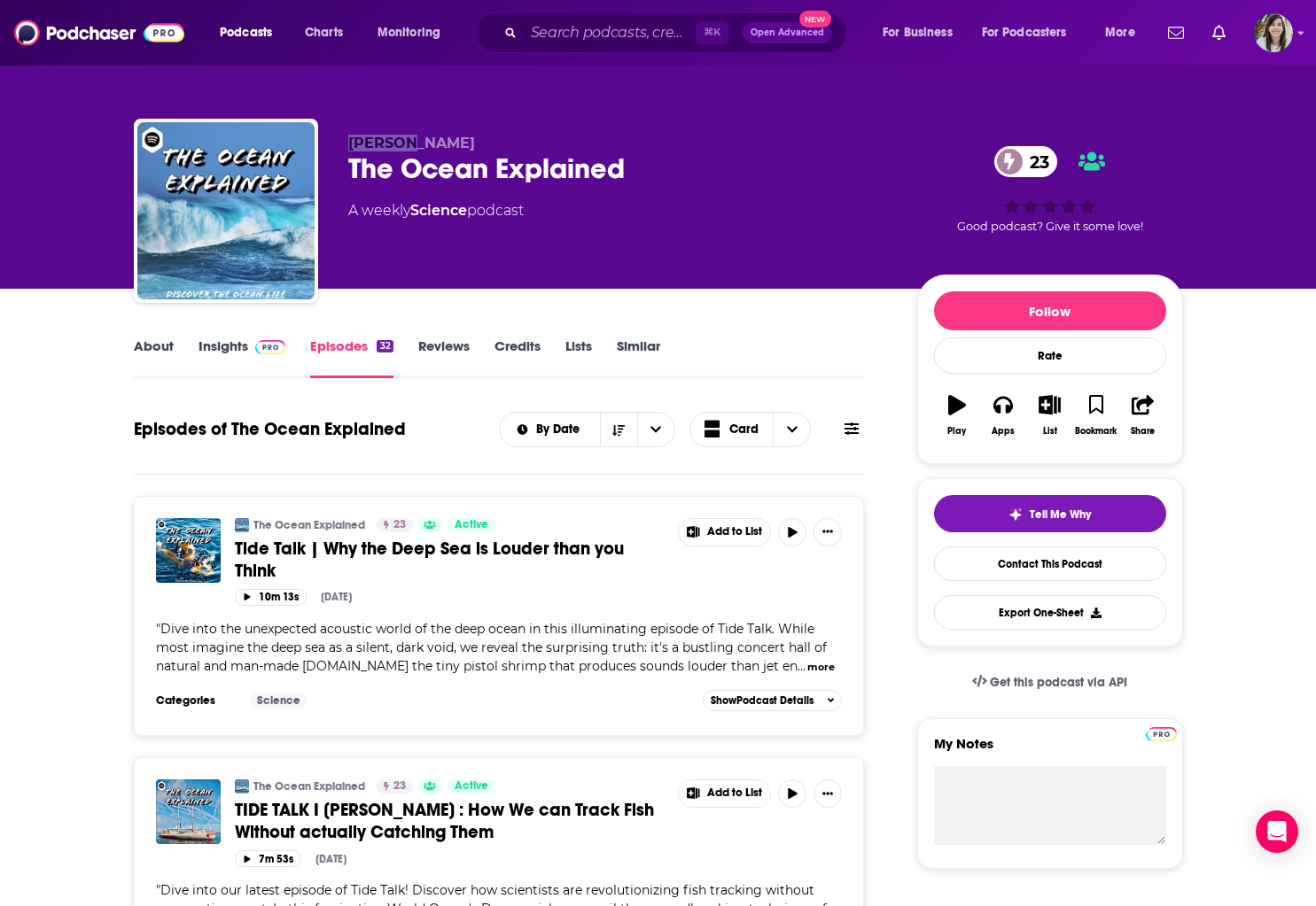
drag, startPoint x: 411, startPoint y: 145, endPoint x: 344, endPoint y: 146, distance: 67.0
click at [344, 146] on div "[PERSON_NAME] The Ocean Explained 23 A weekly Science podcast 23 Good podcast? …" at bounding box center [658, 214] width 1049 height 191
copy span "[PERSON_NAME]"
